Goal: Task Accomplishment & Management: Manage account settings

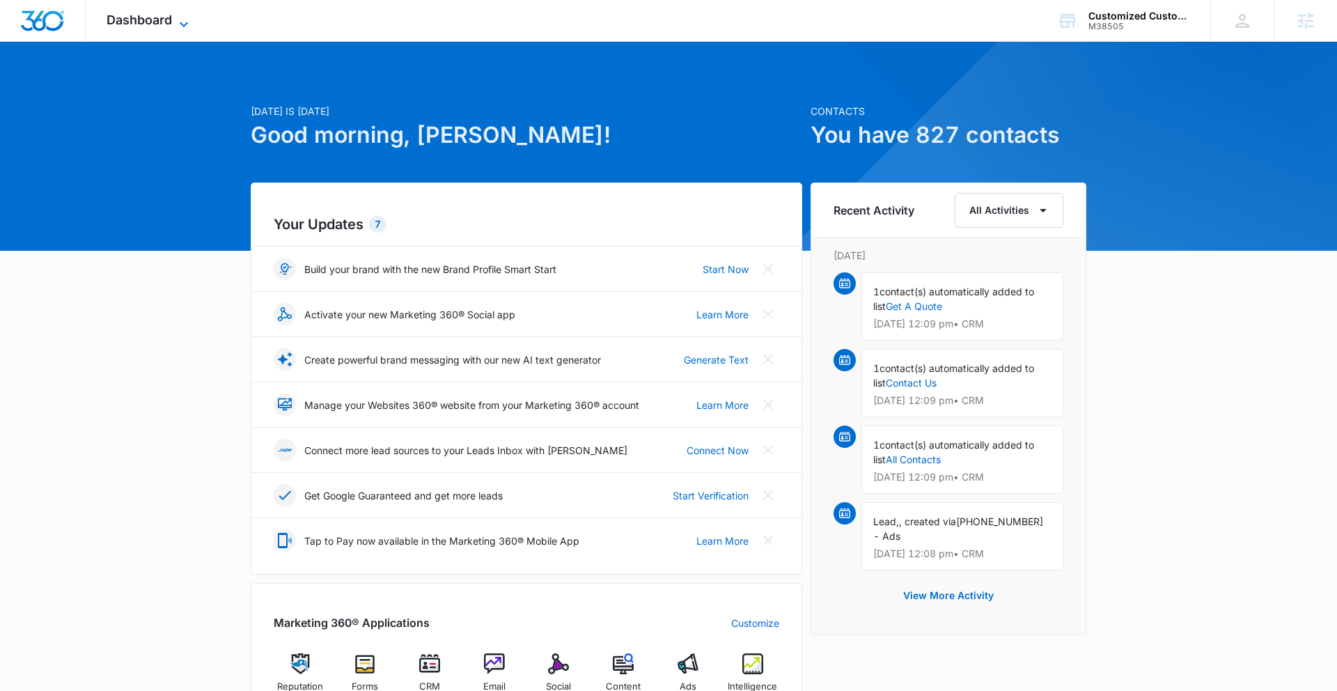
click at [142, 17] on span "Dashboard" at bounding box center [139, 20] width 65 height 15
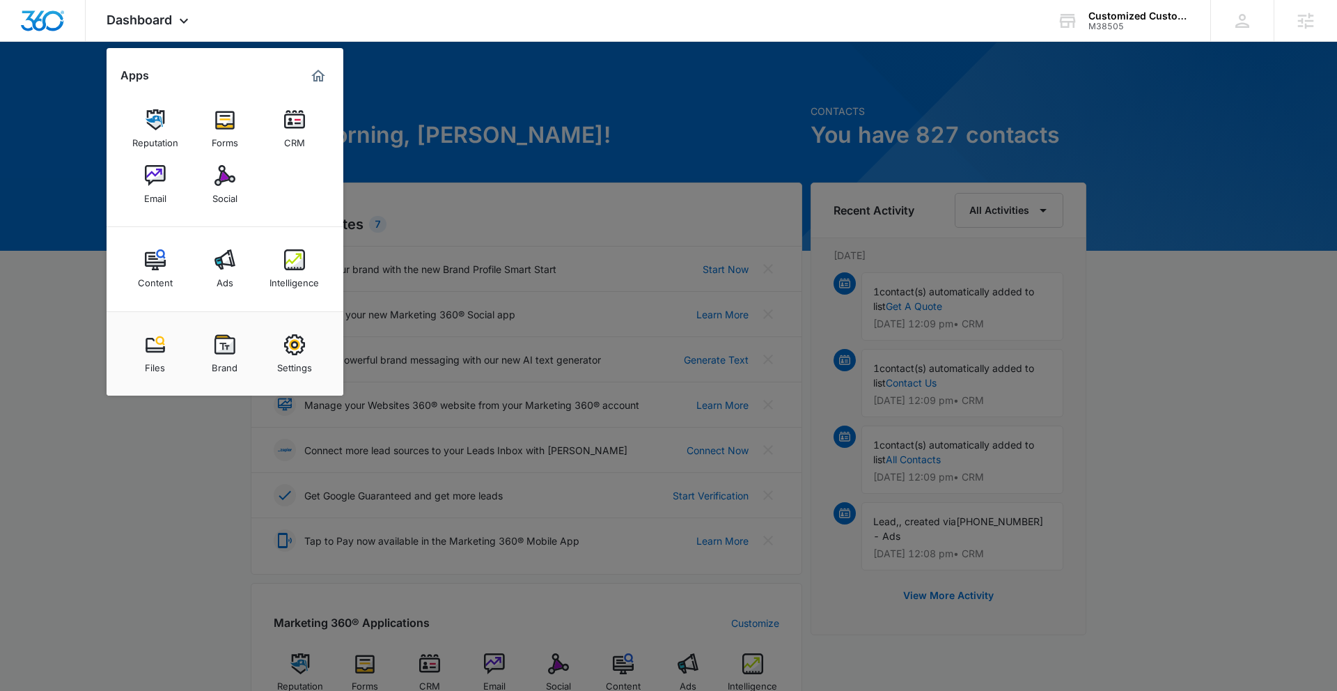
click at [229, 348] on img at bounding box center [225, 344] width 21 height 21
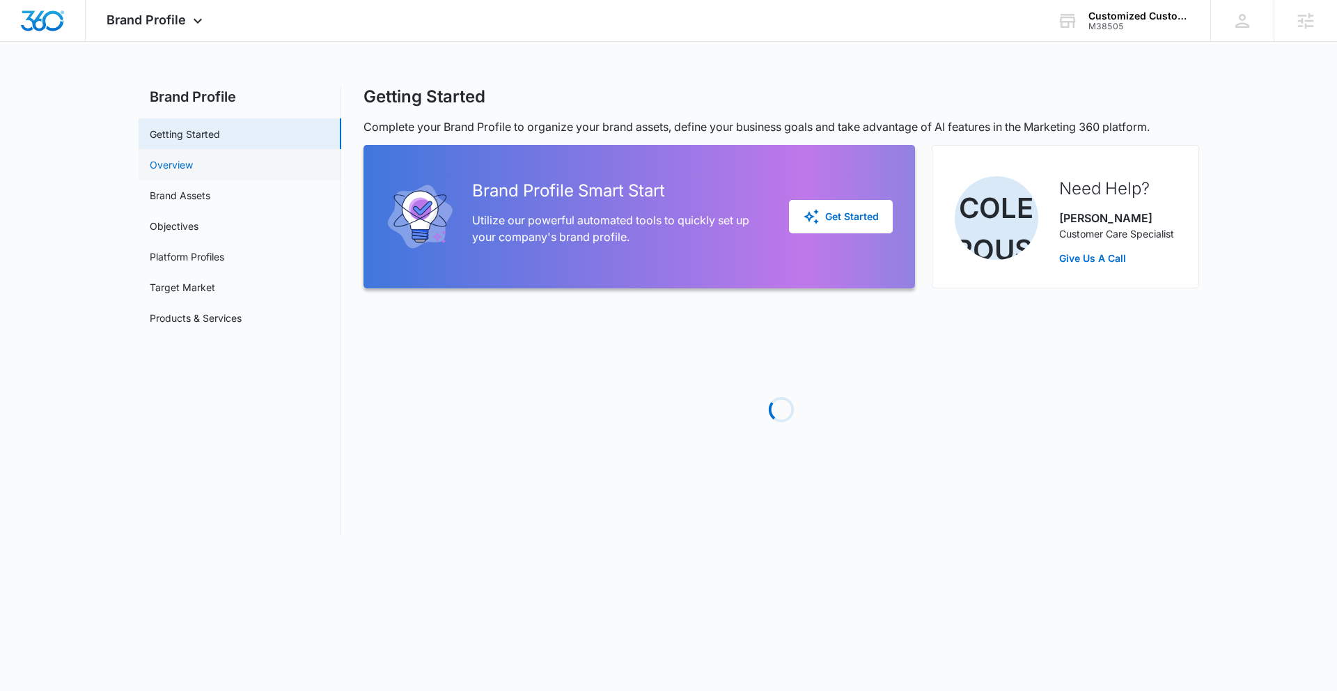
click at [193, 166] on link "Overview" at bounding box center [171, 164] width 43 height 15
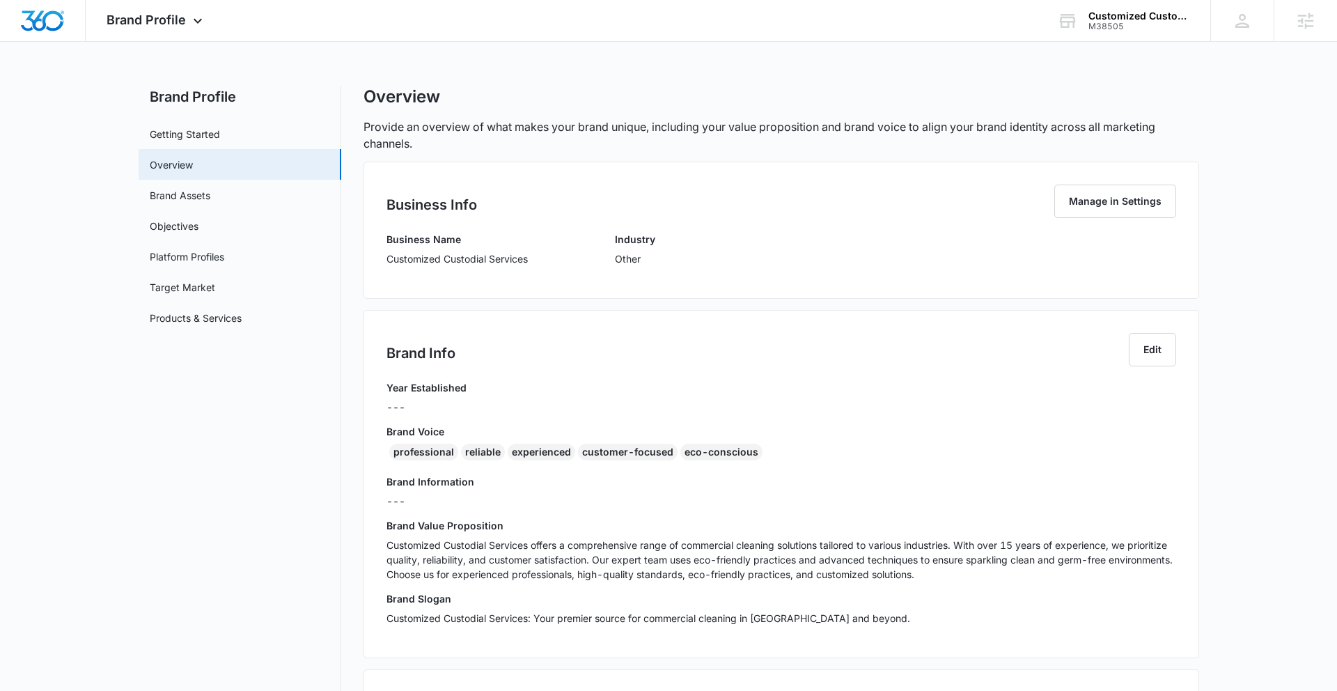
click at [391, 259] on p "Customized Custodial Services" at bounding box center [457, 258] width 141 height 15
drag, startPoint x: 389, startPoint y: 261, endPoint x: 531, endPoint y: 265, distance: 142.2
click at [531, 265] on div "Business Name Customized Custodial Services Industry Other" at bounding box center [782, 254] width 790 height 44
copy p "Customized Custodial Services"
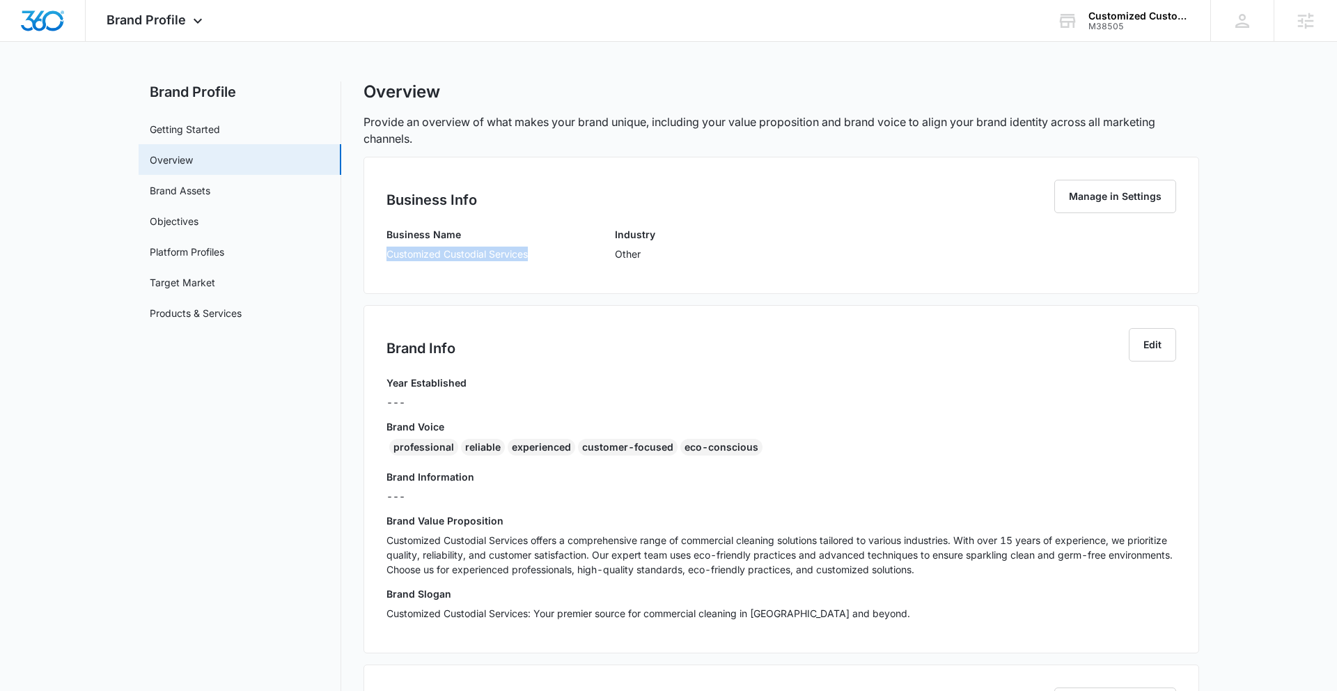
scroll to position [293, 0]
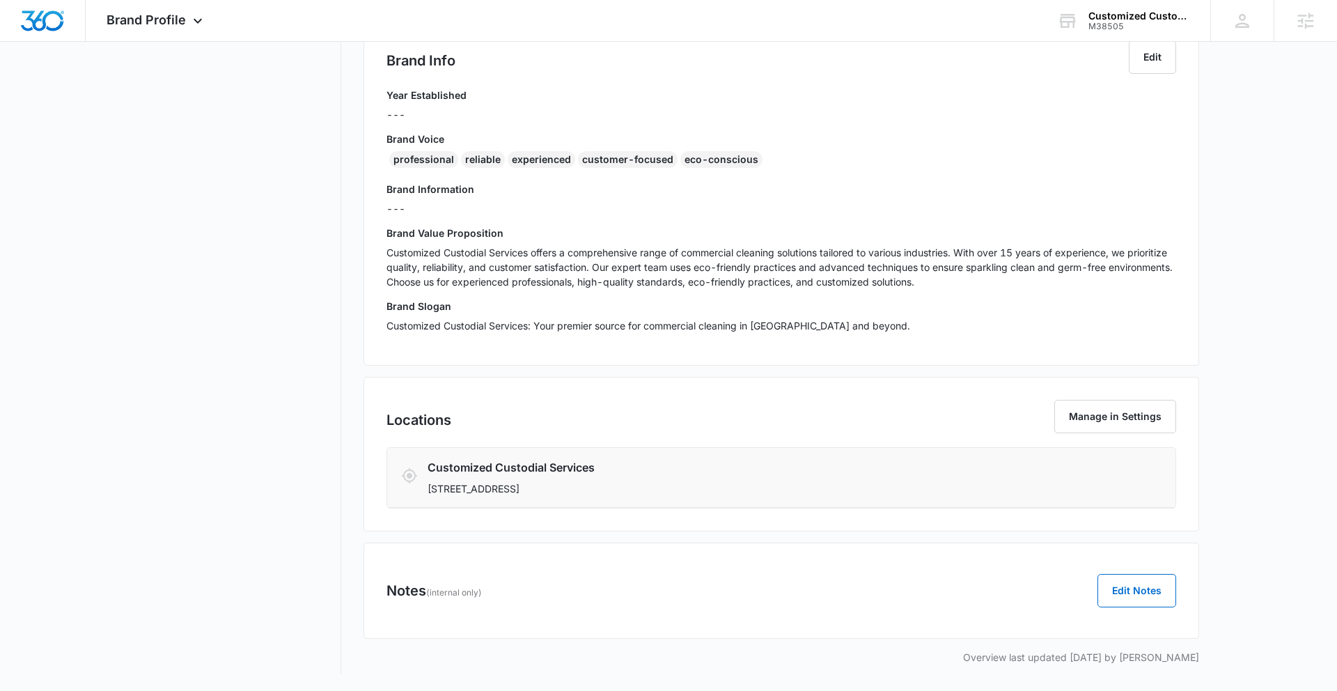
drag, startPoint x: 531, startPoint y: 489, endPoint x: 597, endPoint y: 488, distance: 66.2
click at [597, 488] on p "[STREET_ADDRESS]" at bounding box center [716, 488] width 577 height 15
copy p "[GEOGRAPHIC_DATA], [GEOGRAPHIC_DATA]"
click at [389, 162] on div "professional reliable experienced customer-focused eco-conscious" at bounding box center [782, 162] width 790 height 22
drag, startPoint x: 467, startPoint y: 160, endPoint x: 805, endPoint y: 159, distance: 337.1
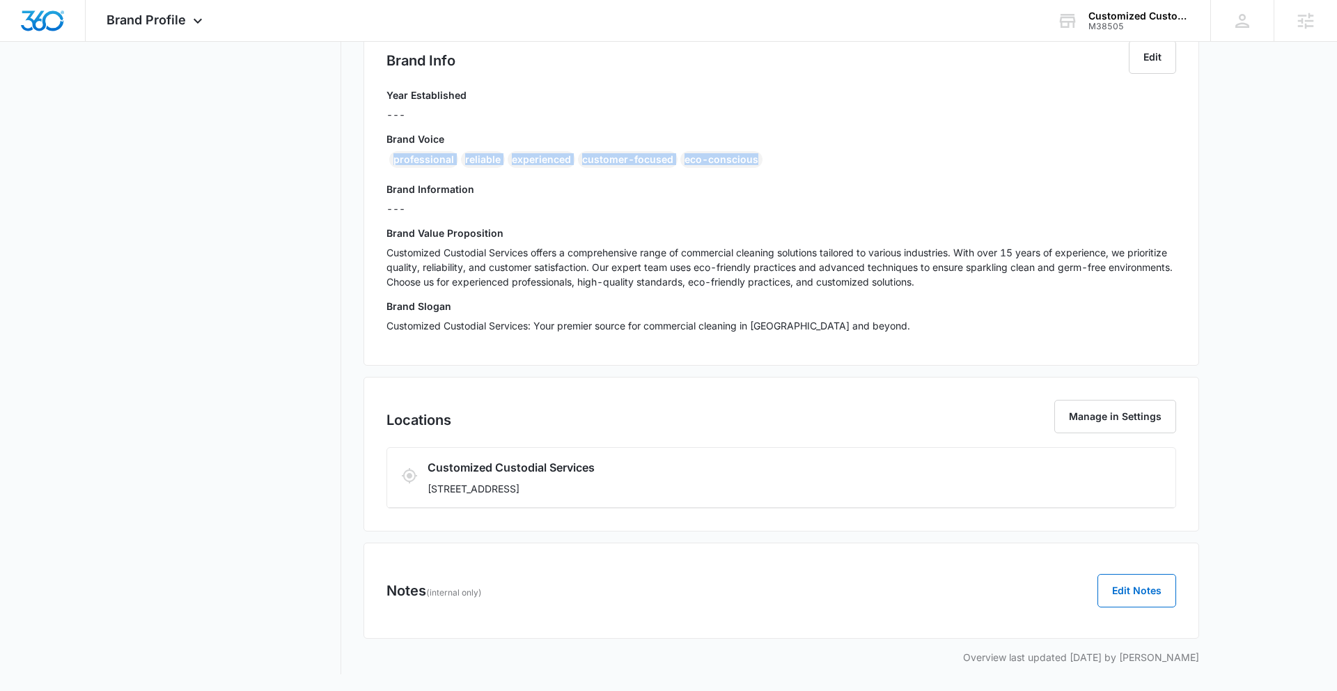
click at [805, 159] on div "professional reliable experienced customer-focused eco-conscious" at bounding box center [782, 162] width 790 height 22
copy div "professional reliable experienced customer-focused eco-conscious"
